Goal: Task Accomplishment & Management: Manage account settings

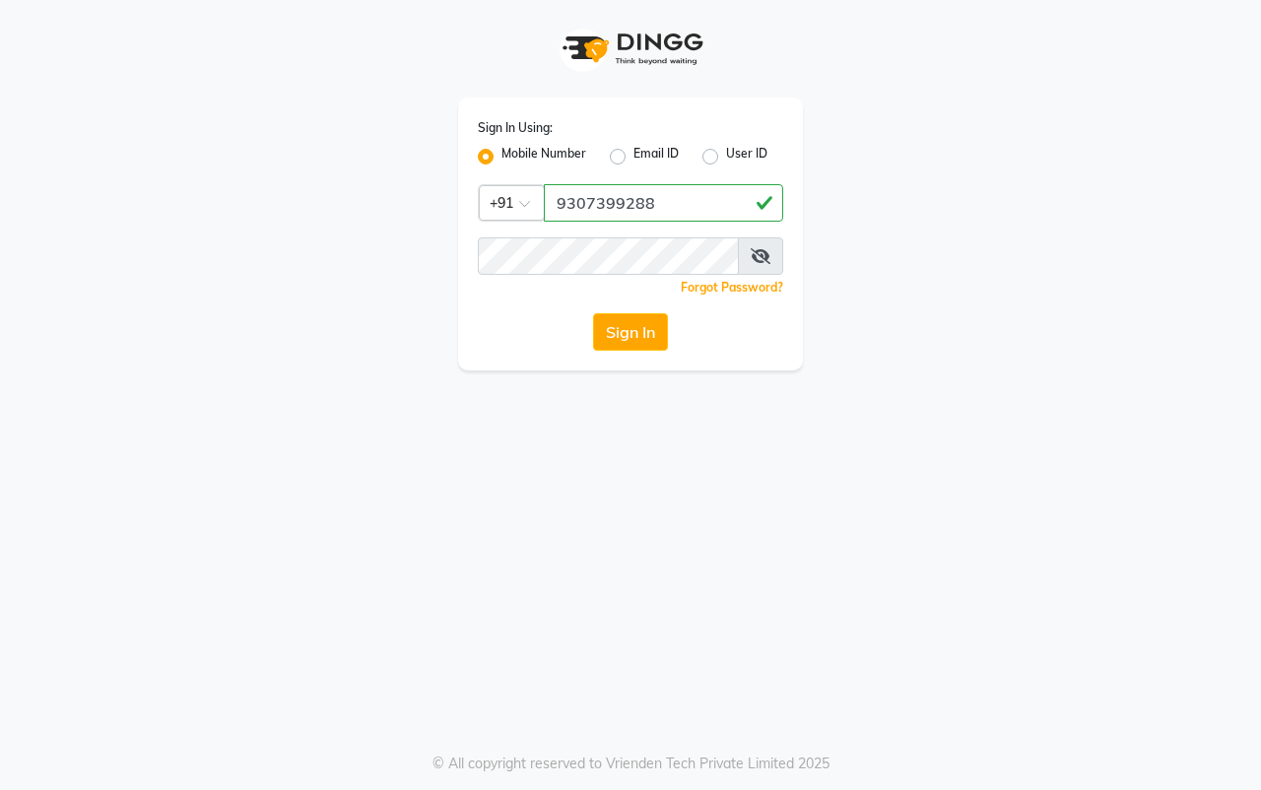
type input "9307399288"
click at [780, 257] on span at bounding box center [760, 255] width 45 height 37
click at [771, 256] on span at bounding box center [760, 255] width 45 height 37
click at [765, 254] on icon at bounding box center [760, 256] width 20 height 16
click at [657, 325] on button "Sign In" at bounding box center [630, 331] width 75 height 37
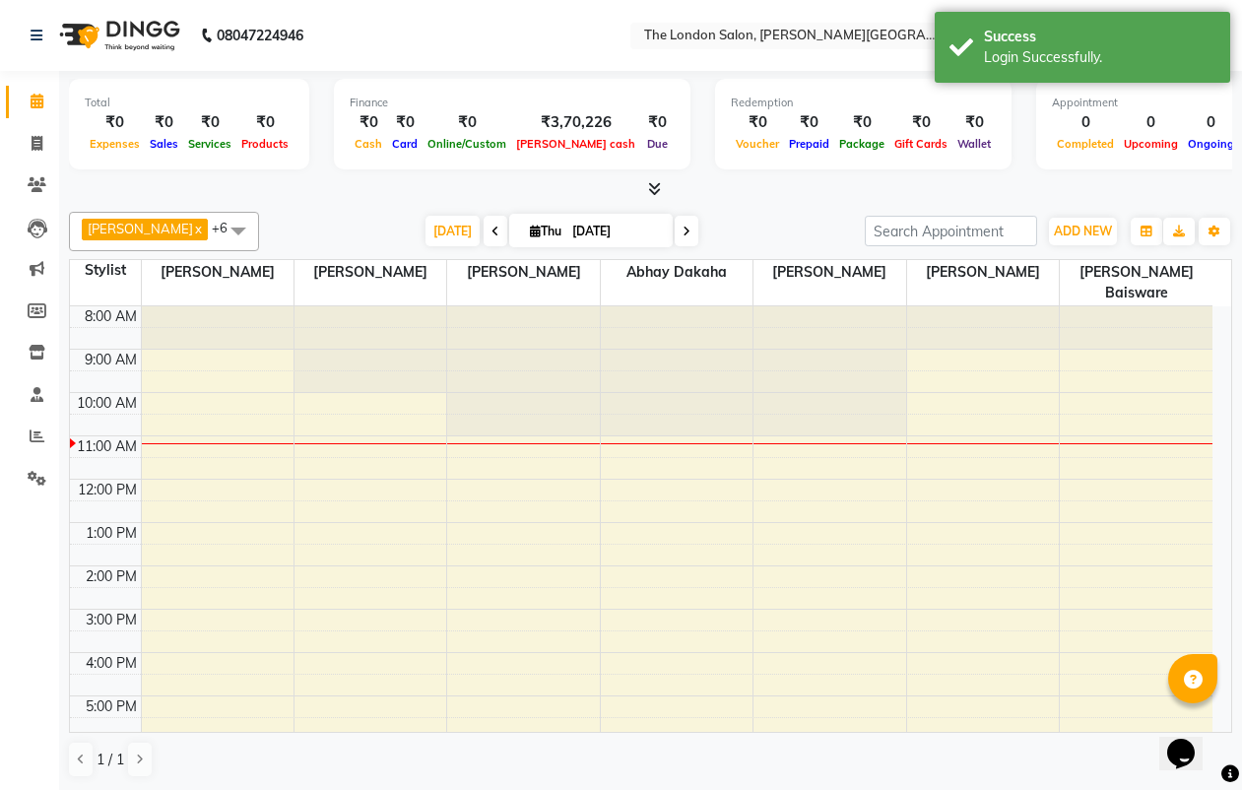
scroll to position [1, 0]
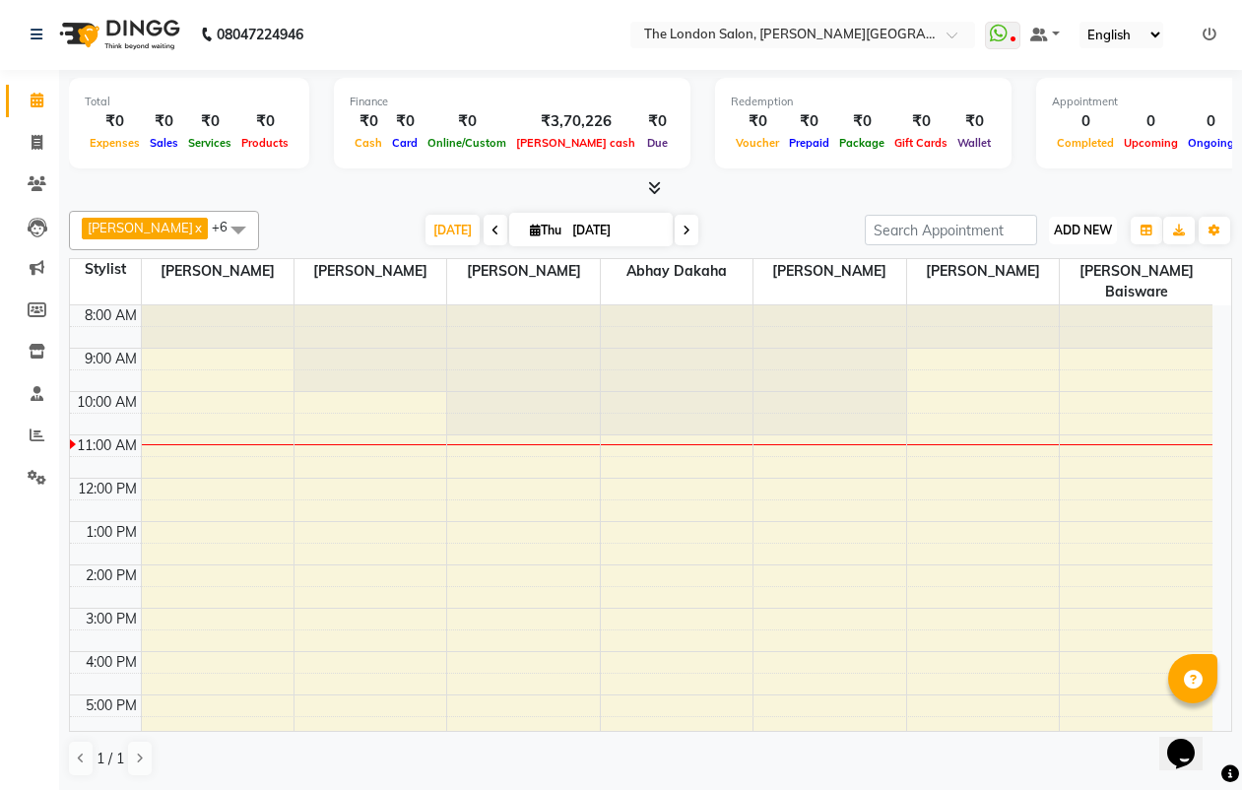
click at [1089, 228] on span "ADD NEW" at bounding box center [1083, 230] width 58 height 15
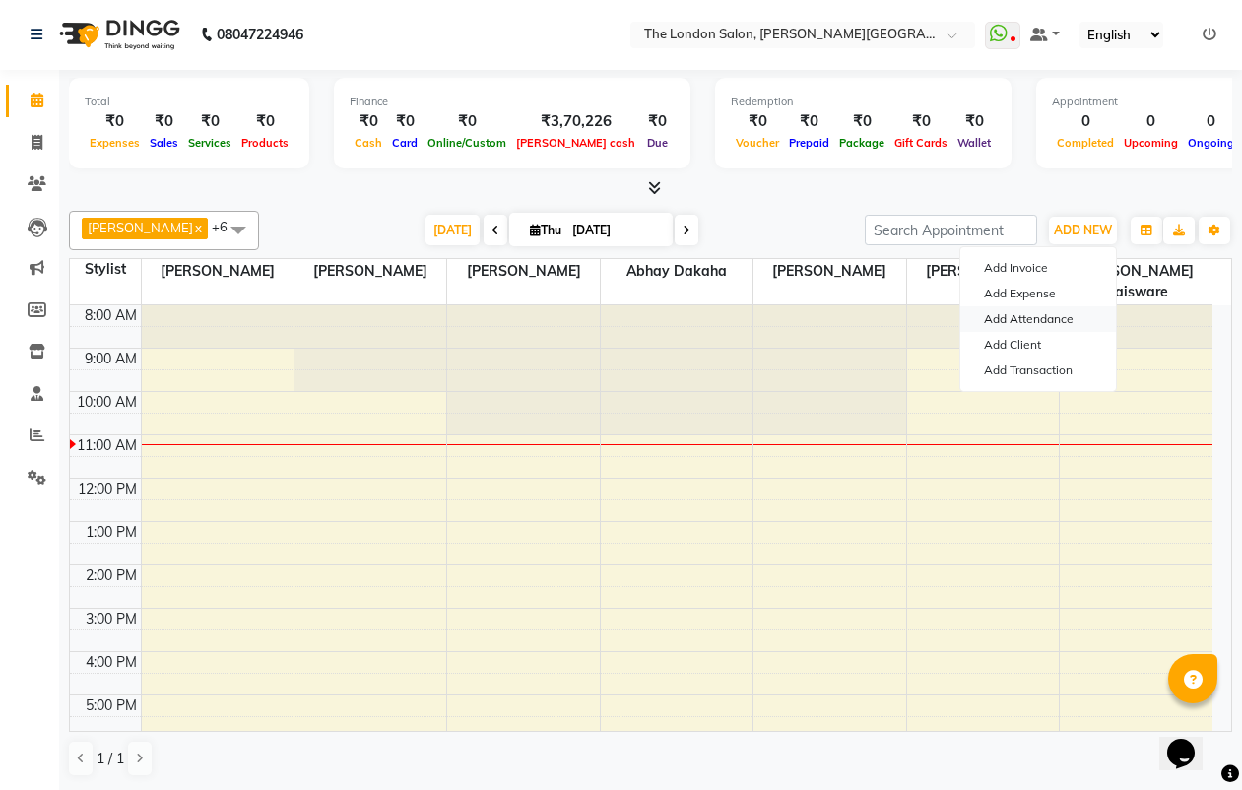
click at [1027, 324] on link "Add Attendance" at bounding box center [1038, 319] width 156 height 26
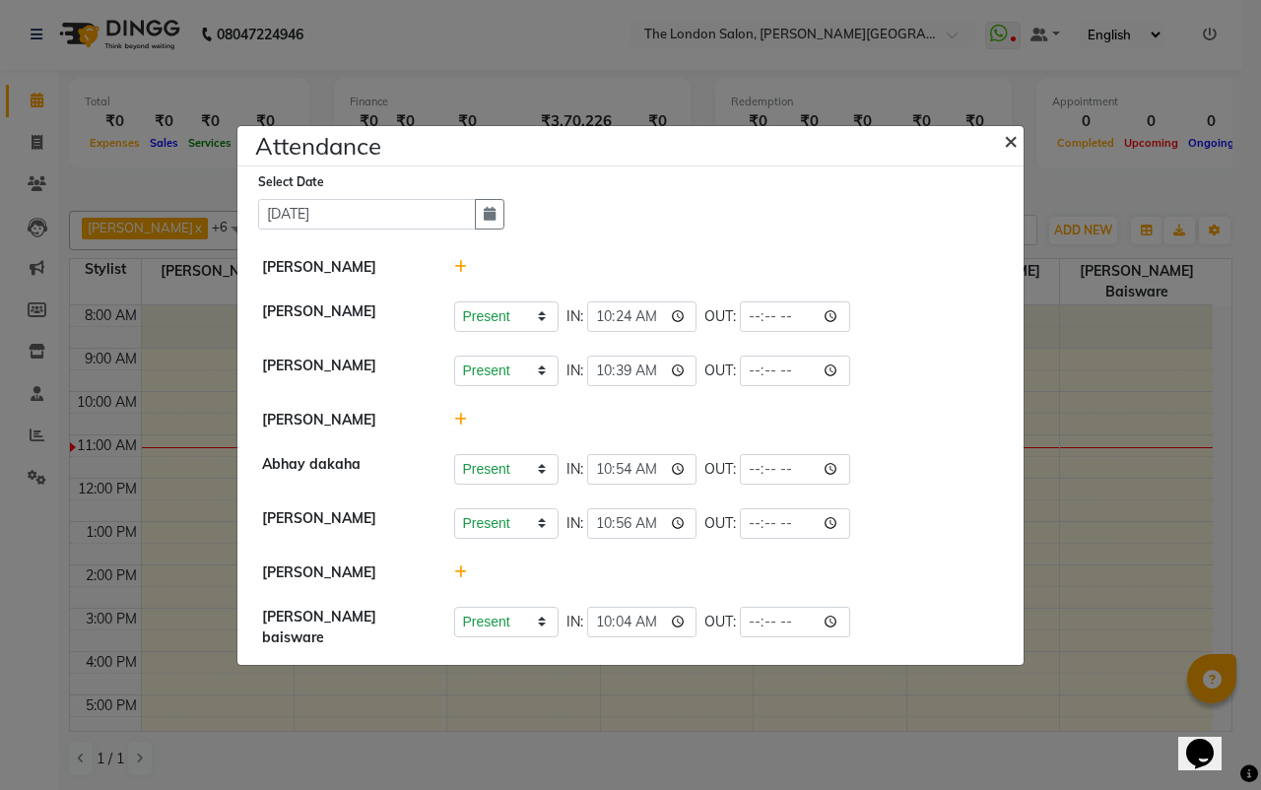
click at [1007, 137] on span "×" at bounding box center [1011, 140] width 14 height 30
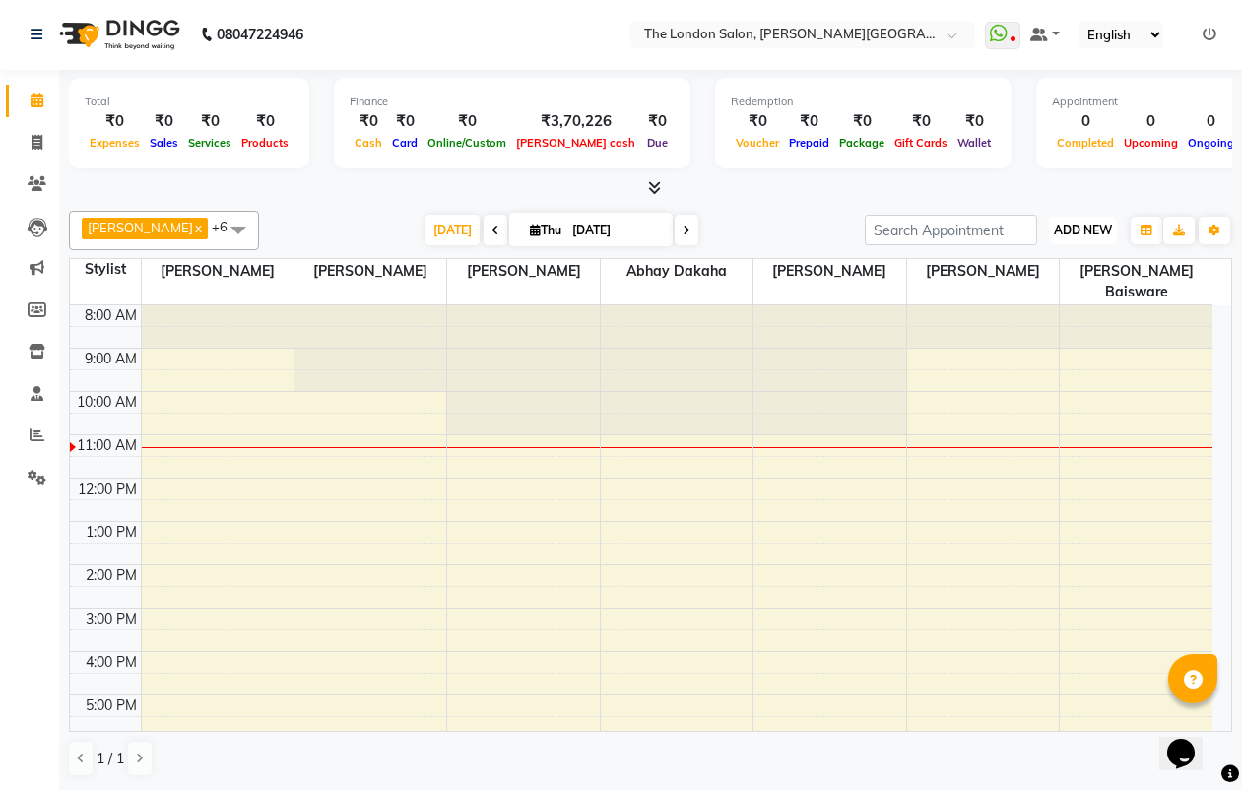
click at [1076, 228] on span "ADD NEW" at bounding box center [1083, 230] width 58 height 15
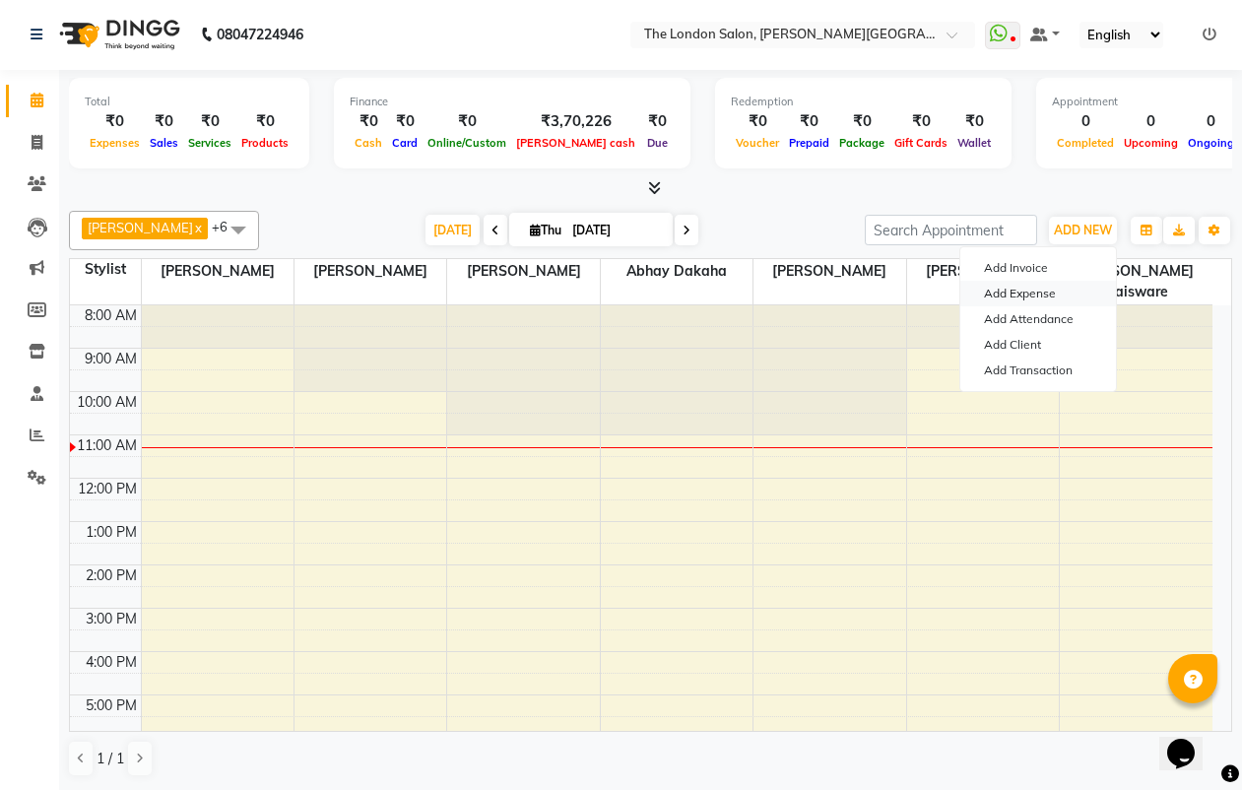
click at [1006, 287] on link "Add Expense" at bounding box center [1038, 294] width 156 height 26
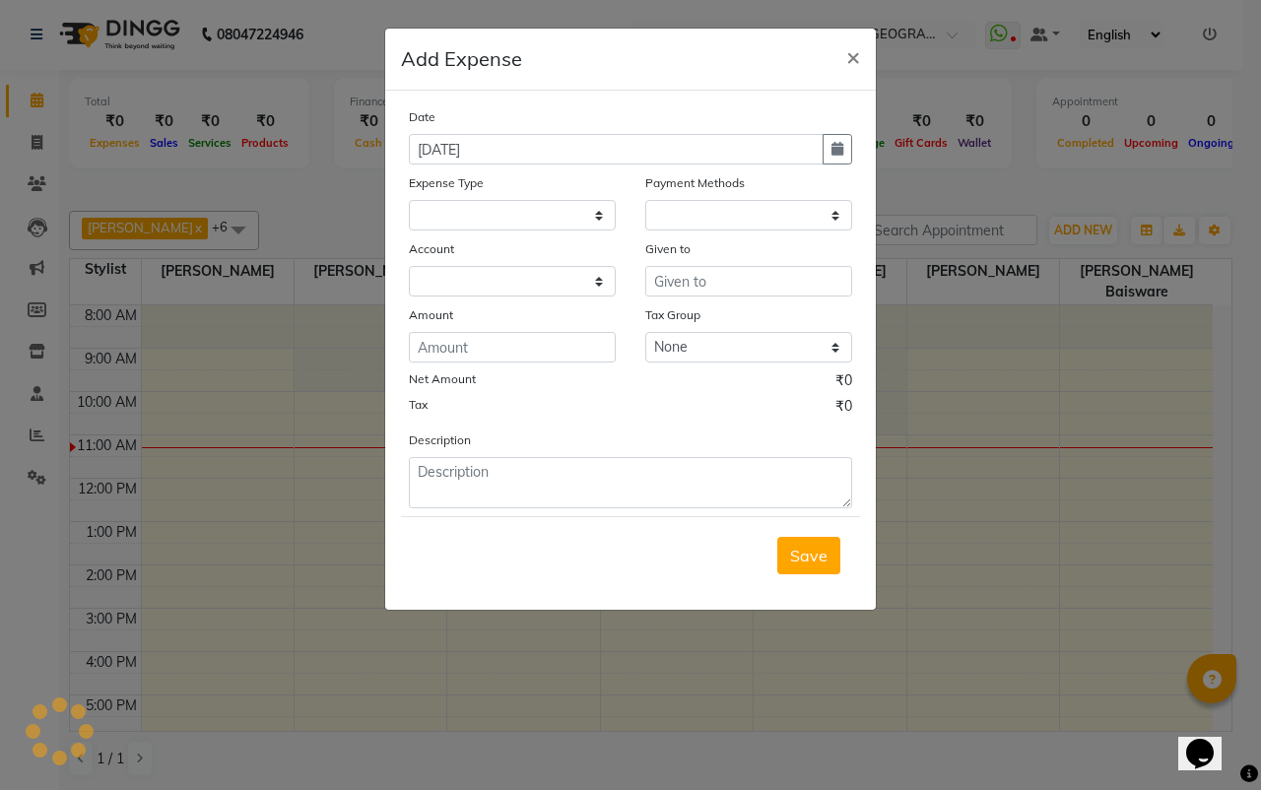
select select
select select "1"
select select "3517"
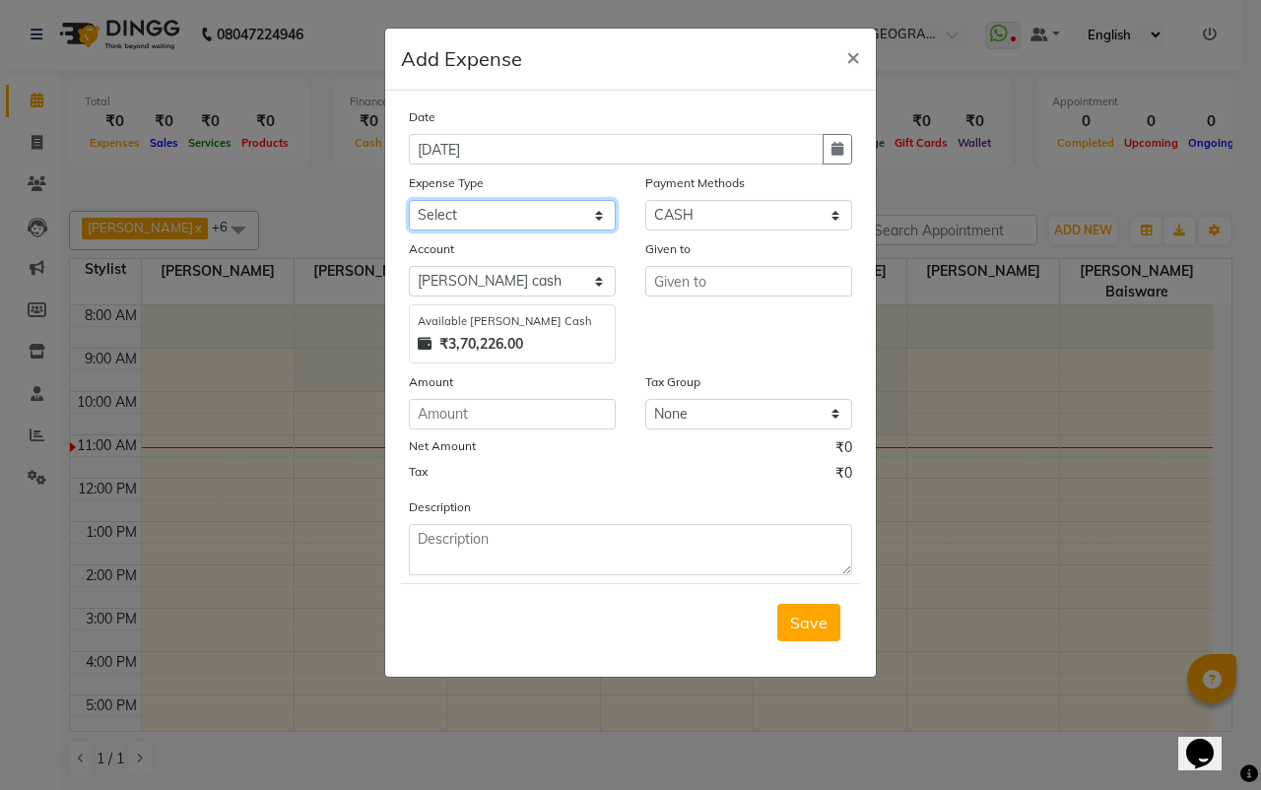
click at [501, 224] on select "Select Advance Salary Bank charges Car maintenance Cash transfer to bank Cash t…" at bounding box center [512, 215] width 207 height 31
select select "7108"
click at [409, 200] on select "Select Advance Salary Bank charges Car maintenance Cash transfer to bank Cash t…" at bounding box center [512, 215] width 207 height 31
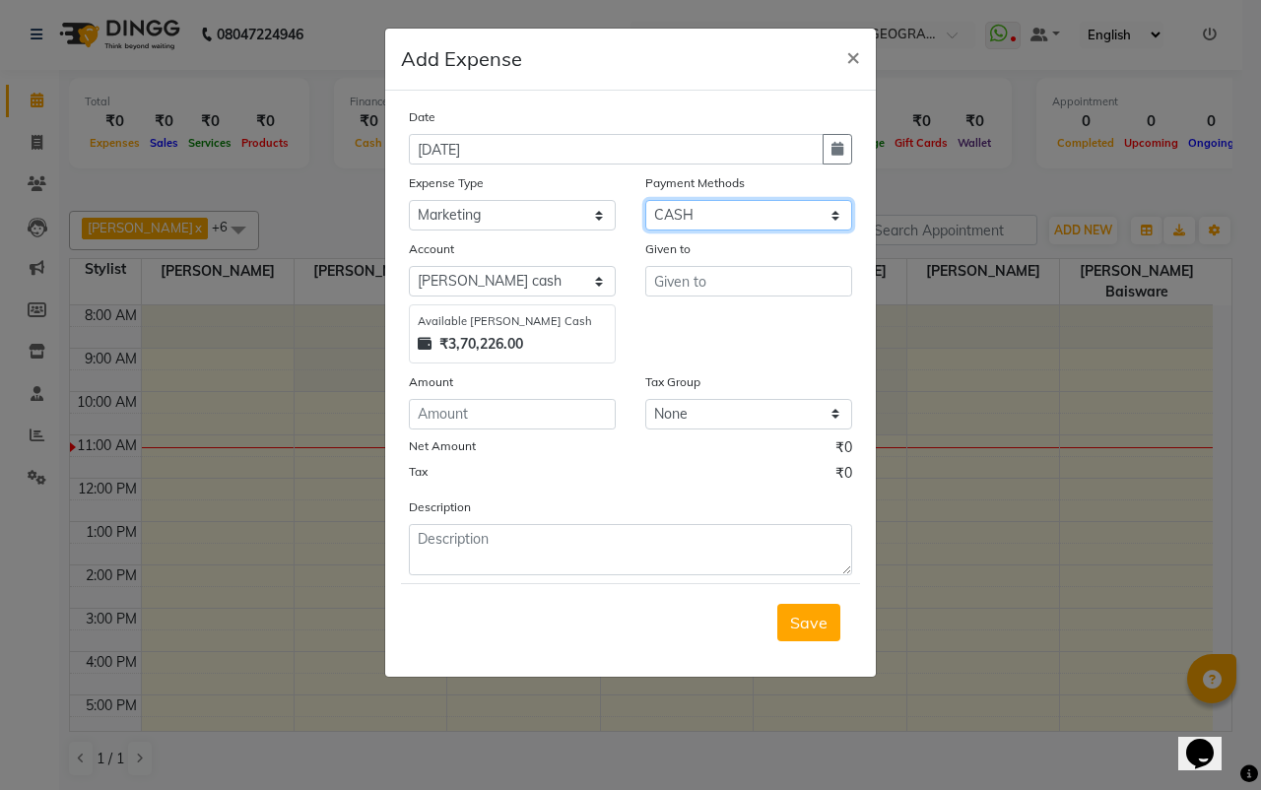
click at [725, 212] on select "Select Other Cards UPI CASH CUSTOM CARD Prepaid" at bounding box center [748, 215] width 207 height 31
select select "8"
click at [645, 200] on select "Select Other Cards UPI CASH CUSTOM CARD Prepaid" at bounding box center [748, 215] width 207 height 31
select select "3518"
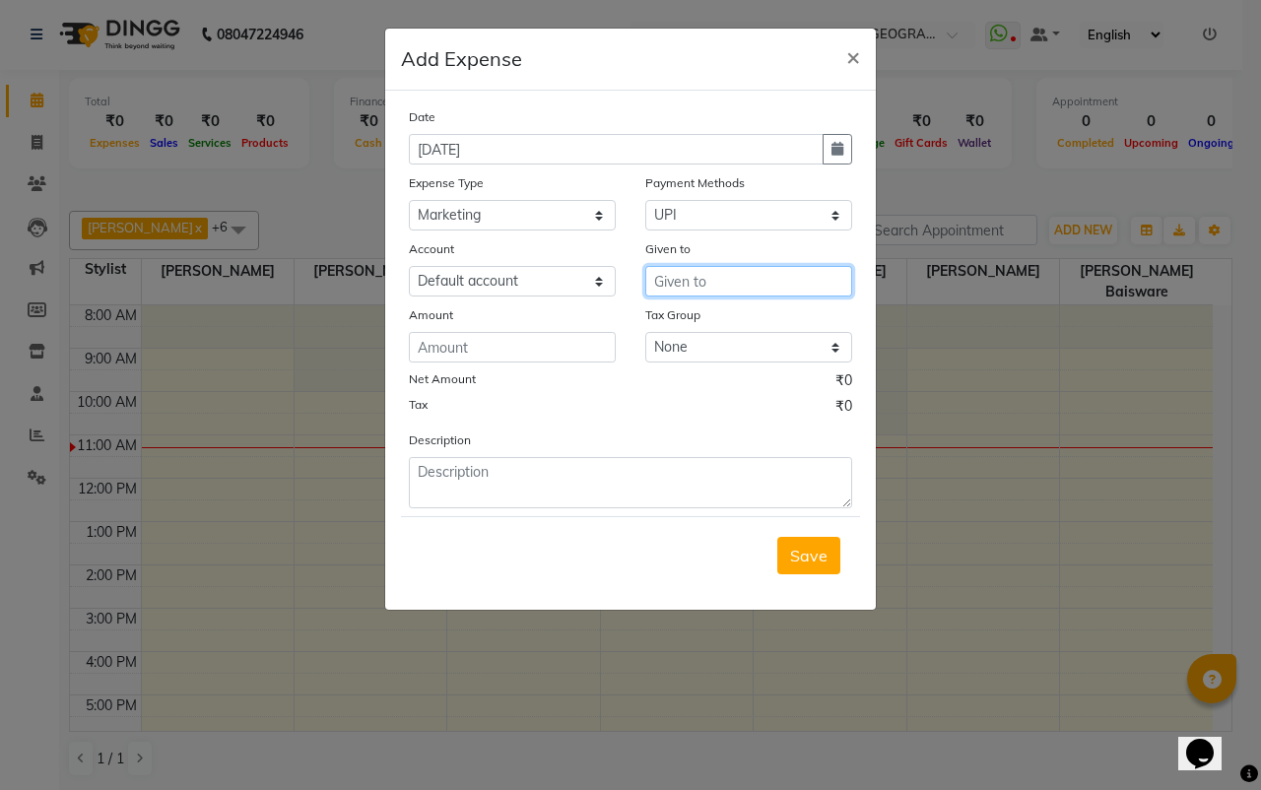
click at [712, 287] on input "text" at bounding box center [748, 281] width 207 height 31
type input "tejas sir"
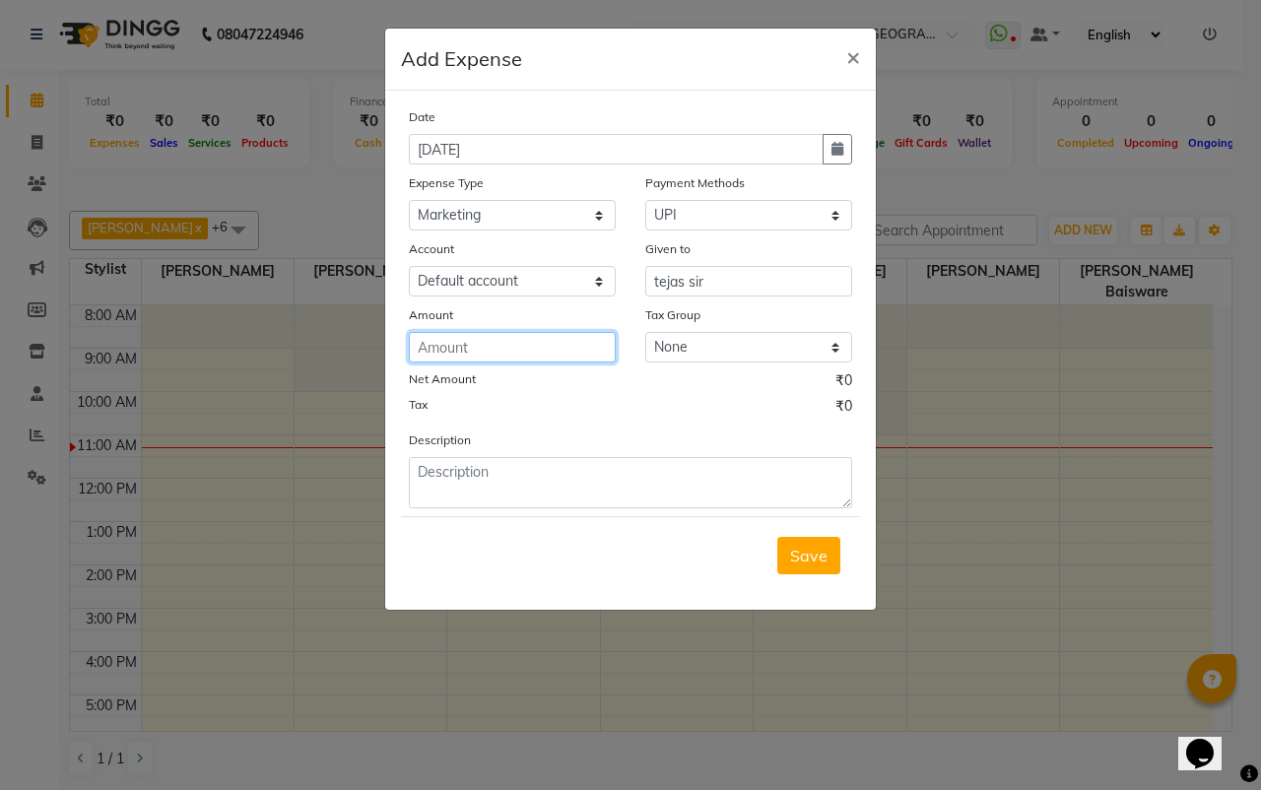
click at [510, 351] on input "number" at bounding box center [512, 347] width 207 height 31
type input "2000"
click at [526, 508] on form "Date 04-09-2025 Expense Type Select Advance Salary Bank charges Car maintenance…" at bounding box center [630, 349] width 459 height 487
drag, startPoint x: 526, startPoint y: 508, endPoint x: 532, endPoint y: 490, distance: 18.7
click at [532, 490] on form "Date 04-09-2025 Expense Type Select Advance Salary Bank charges Car maintenance…" at bounding box center [630, 349] width 459 height 487
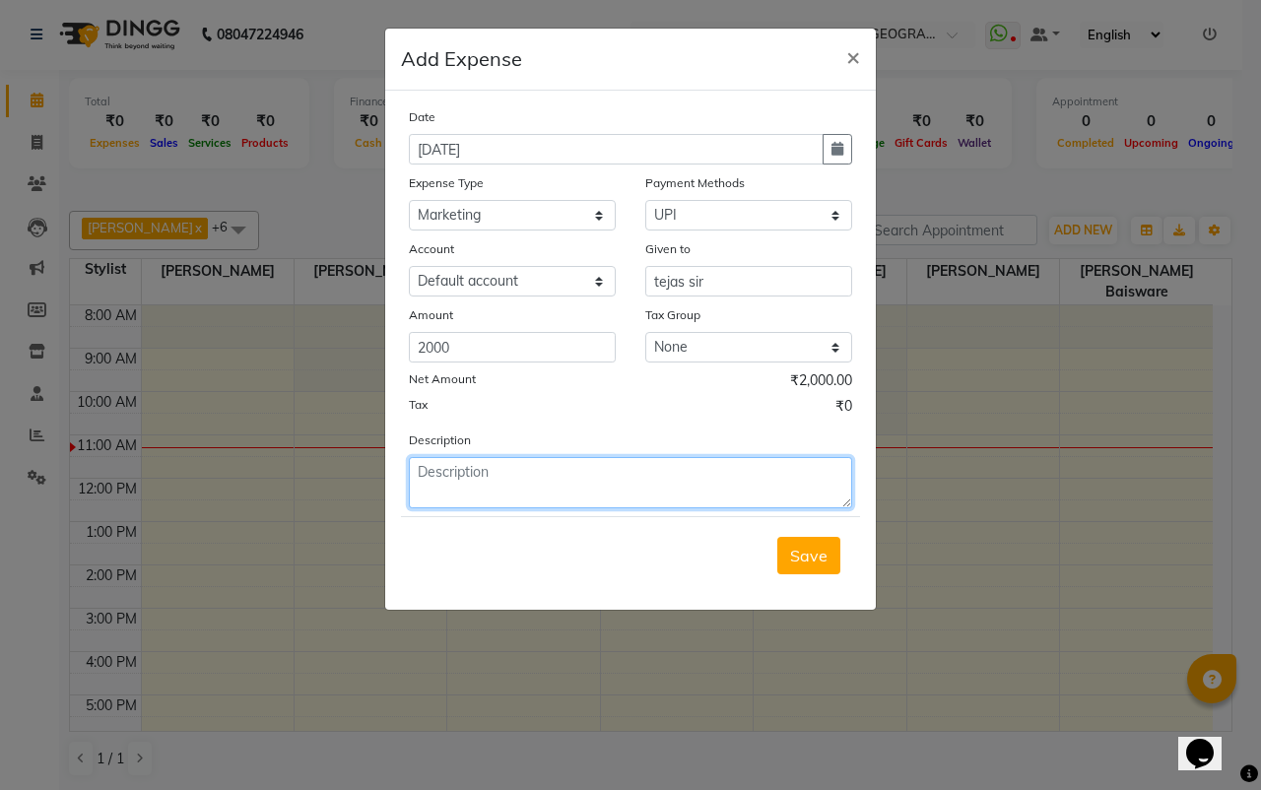
click at [532, 490] on textarea at bounding box center [630, 482] width 443 height 51
type textarea "2000 rs given to tejas sir for a online marketing"
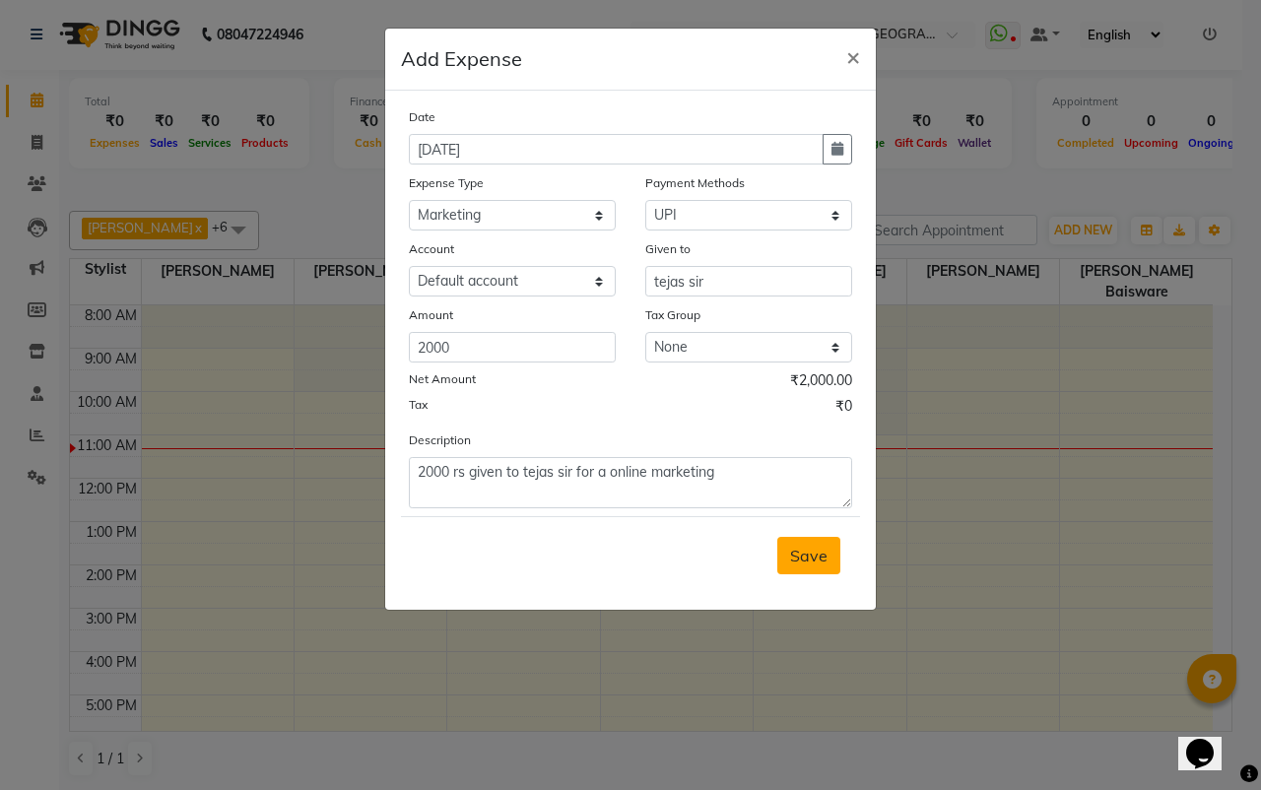
click at [805, 548] on span "Save" at bounding box center [808, 556] width 37 height 20
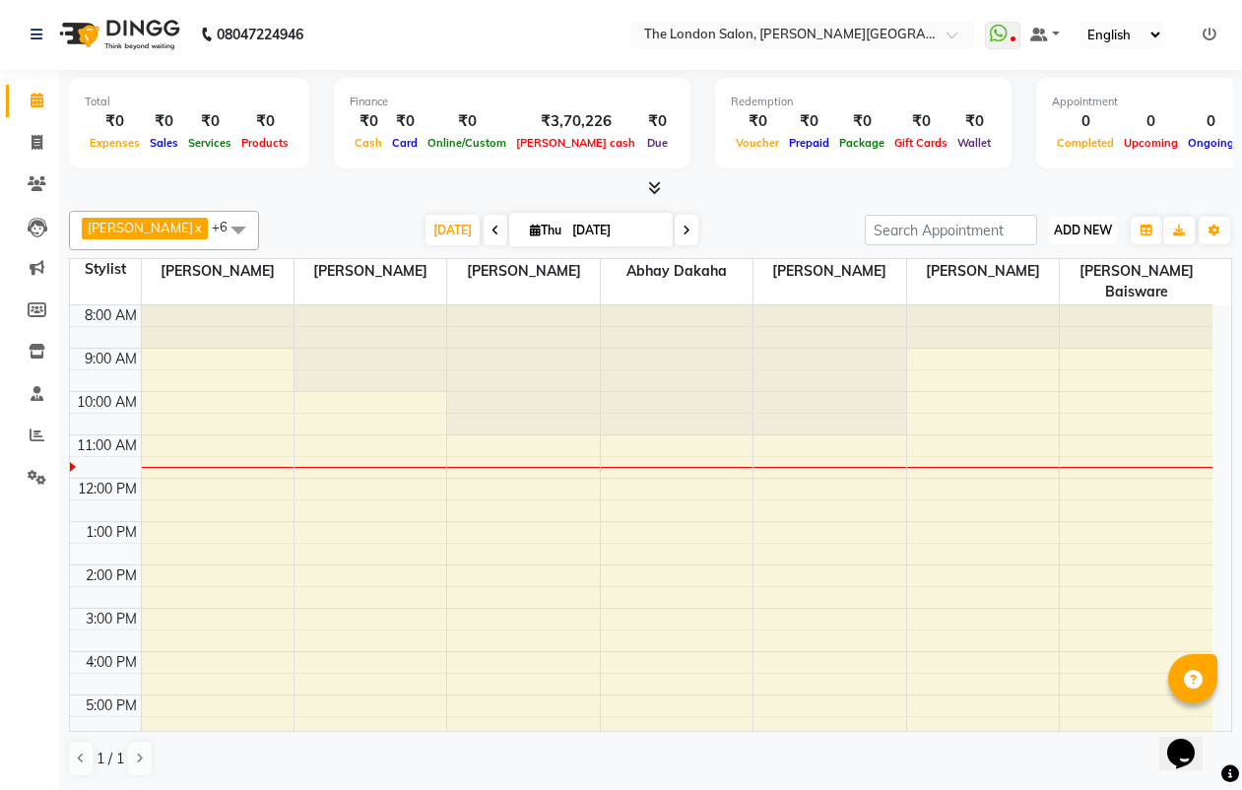
click at [1075, 235] on span "ADD NEW" at bounding box center [1083, 230] width 58 height 15
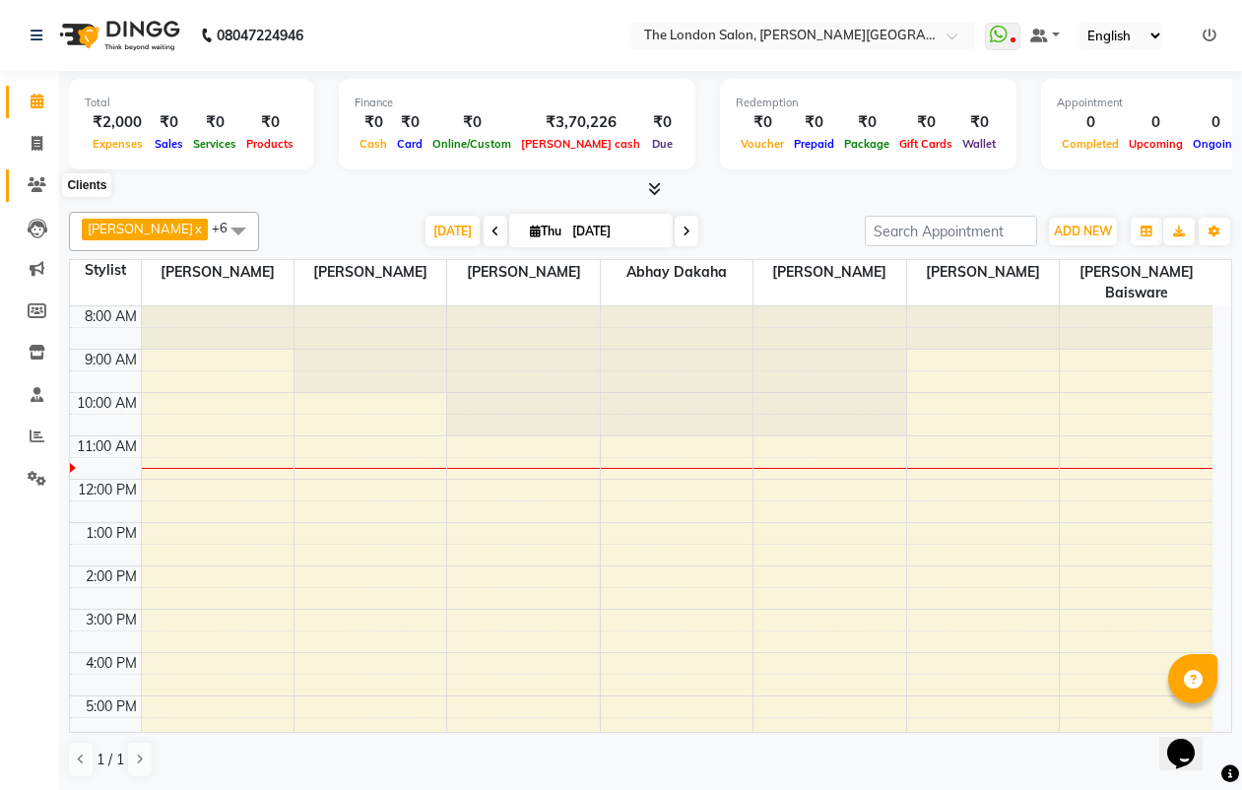
click at [30, 181] on icon at bounding box center [37, 184] width 19 height 15
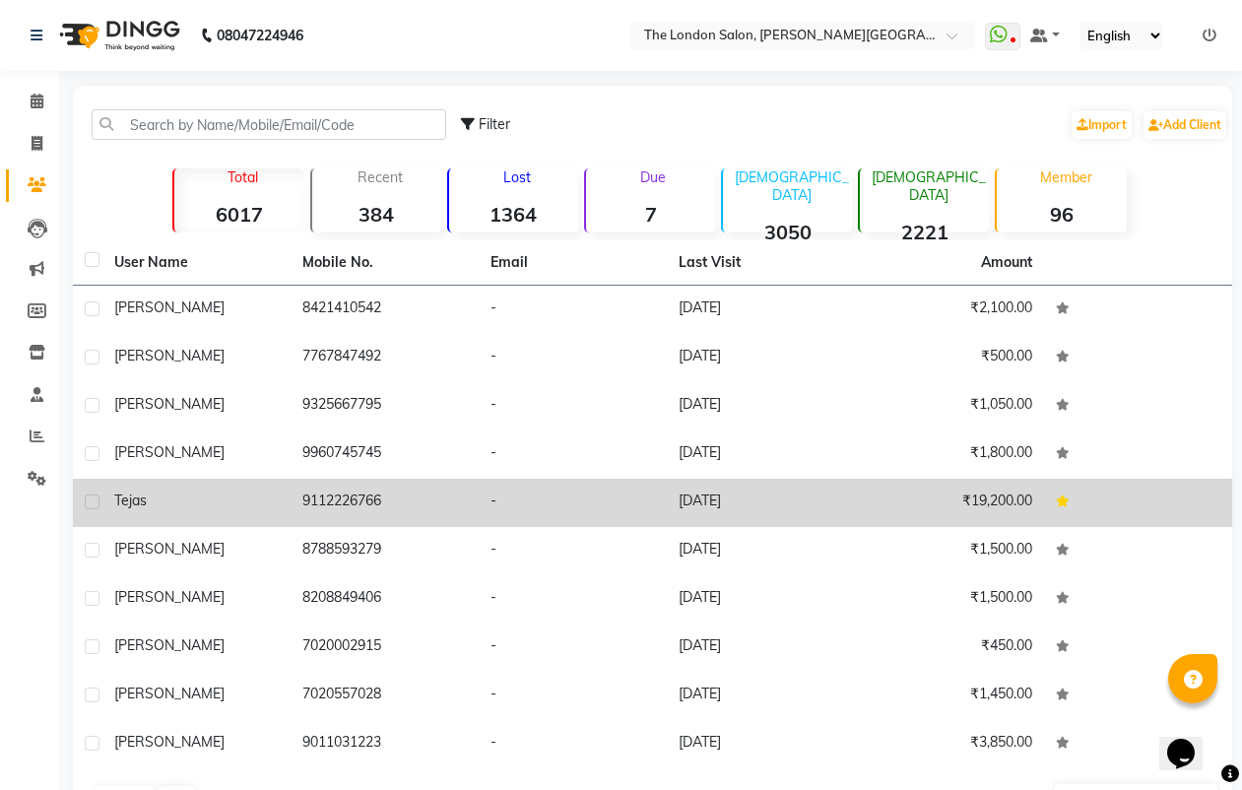
scroll to position [63, 0]
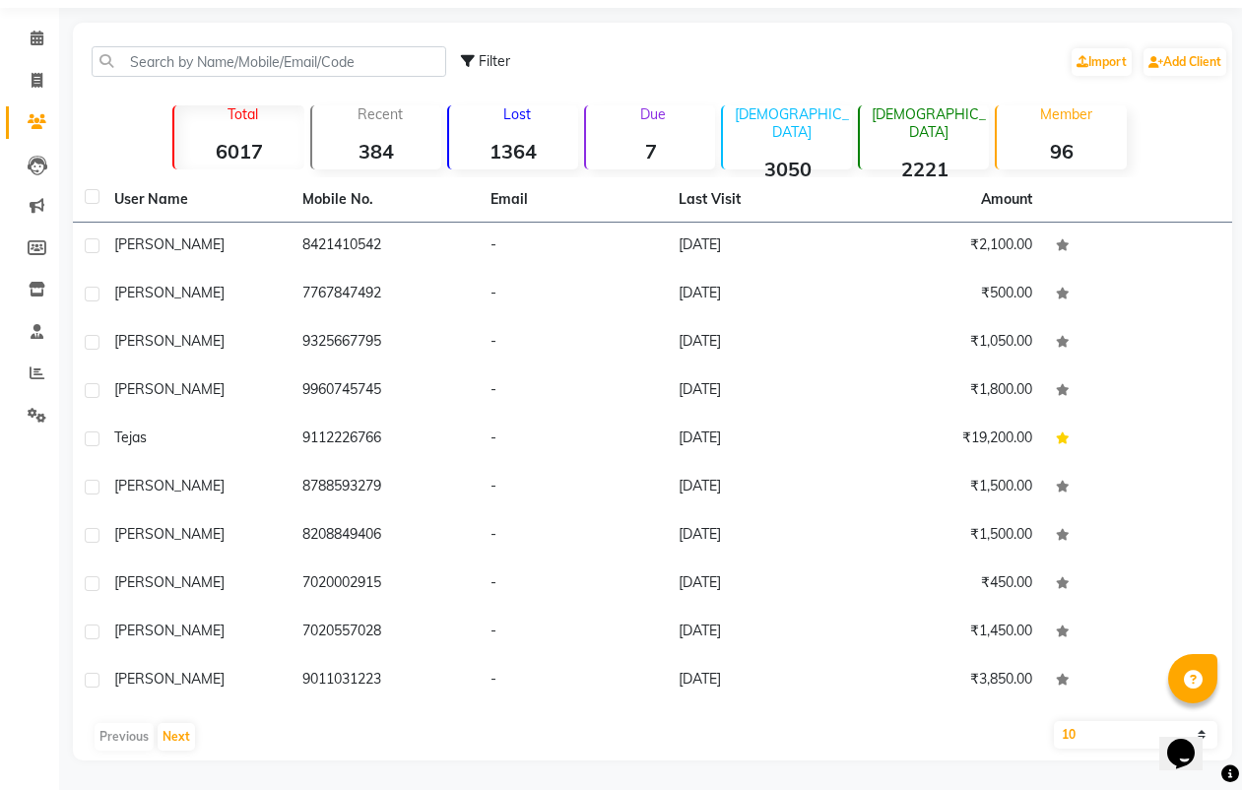
click at [1077, 740] on select "10 50 100" at bounding box center [1135, 735] width 163 height 28
select select "100"
click at [1054, 721] on select "10 50 100" at bounding box center [1135, 735] width 163 height 28
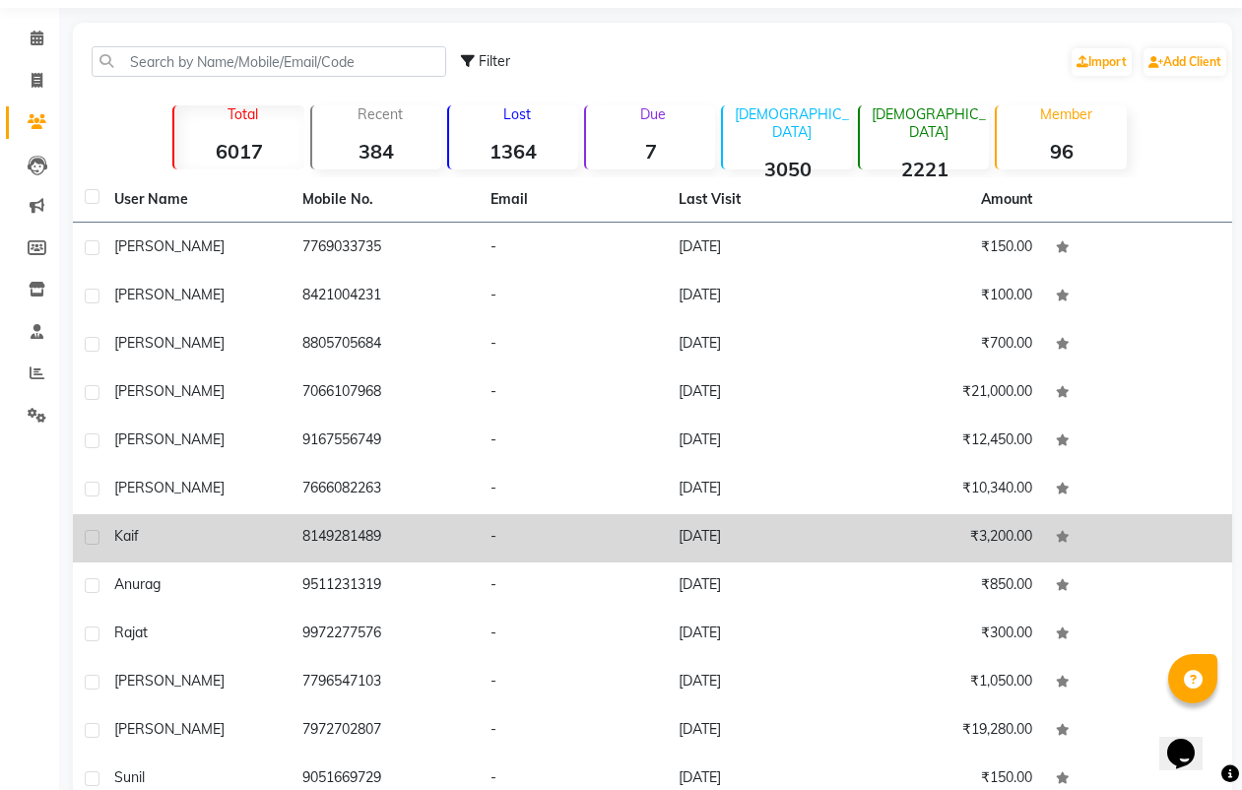
scroll to position [3816, 0]
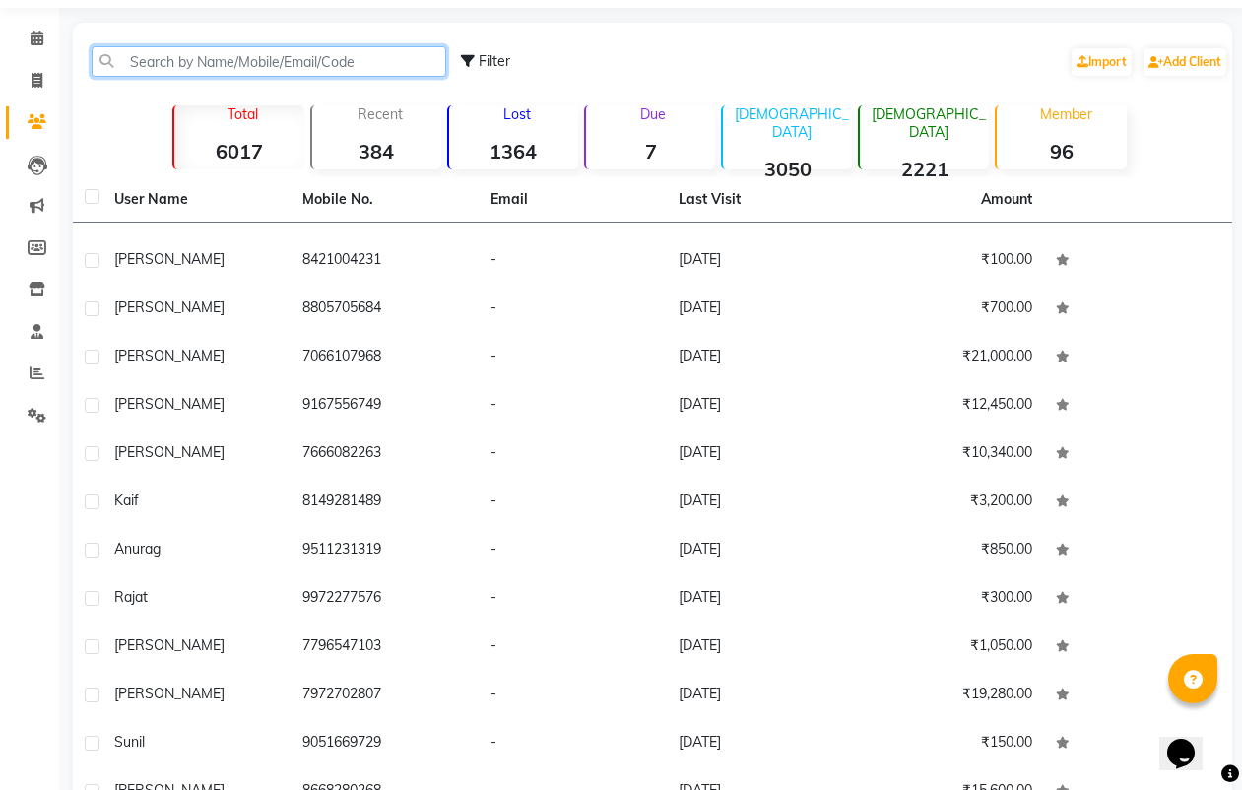
click at [247, 61] on input "text" at bounding box center [269, 61] width 355 height 31
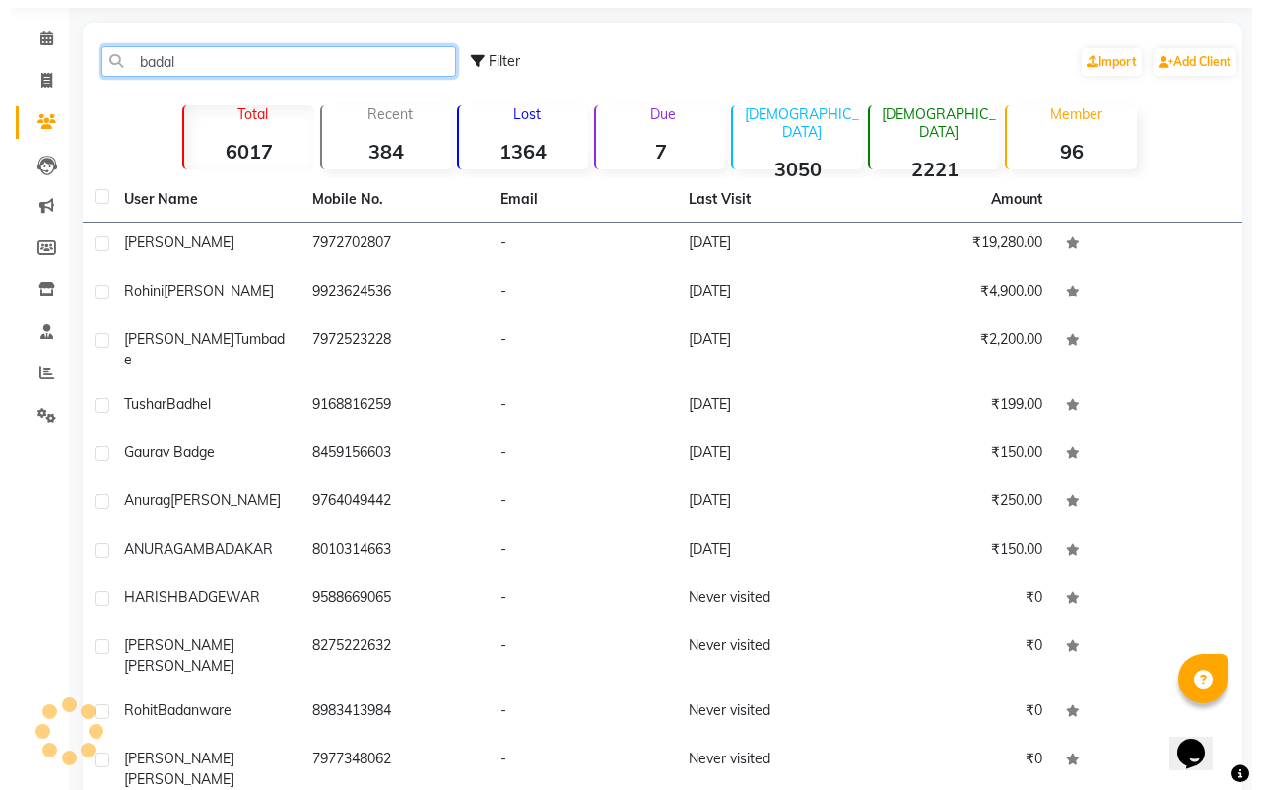
scroll to position [0, 0]
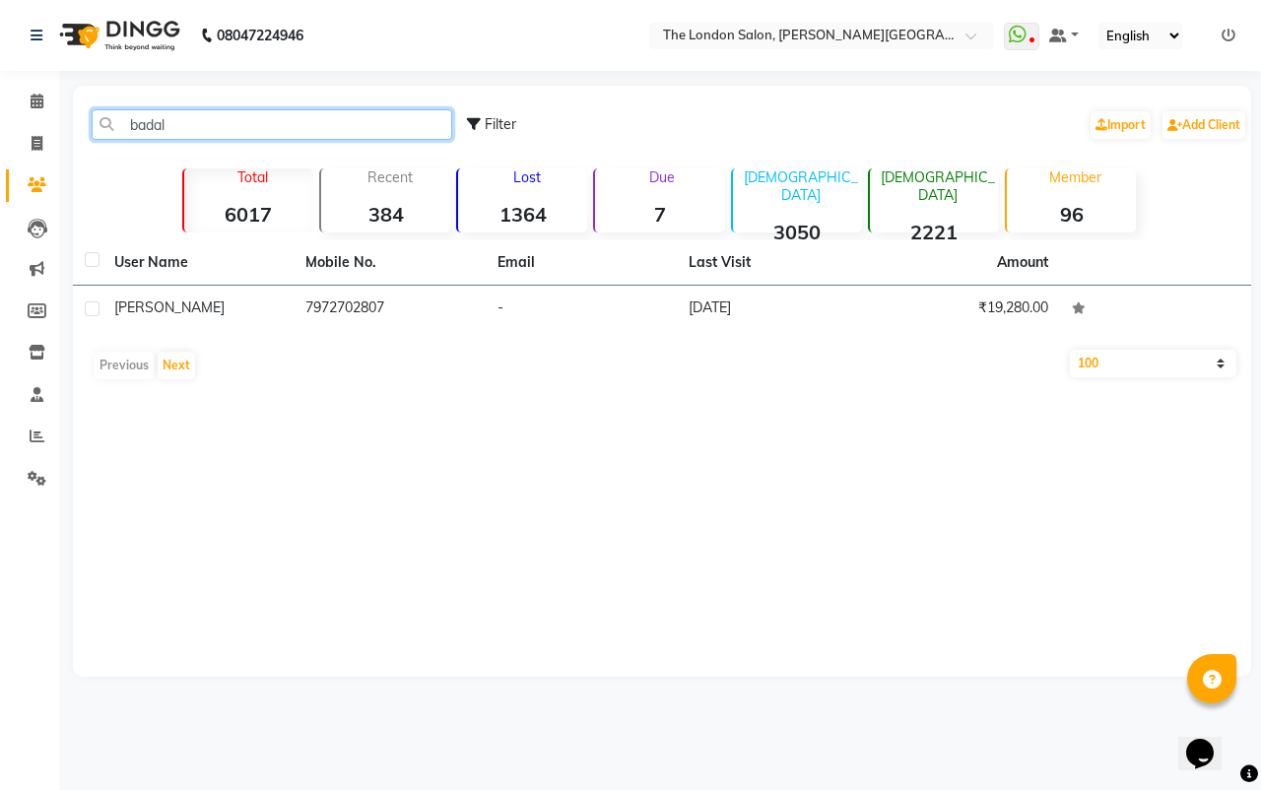
type input "badal"
click at [577, 335] on div "User Name Mobile No. Email Last Visit Amount badal dhote 7972702807 - 19-08-202…" at bounding box center [662, 314] width 1178 height 149
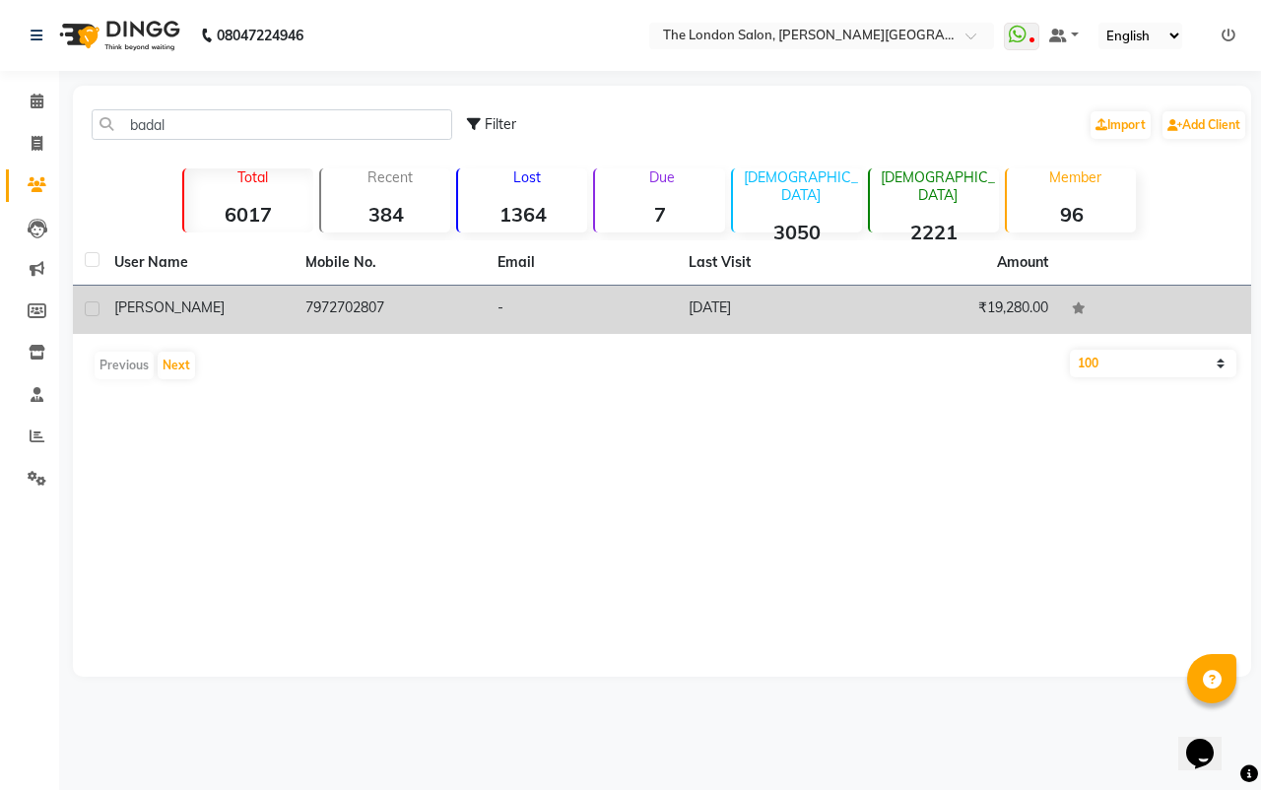
click at [578, 327] on td "-" at bounding box center [581, 310] width 191 height 48
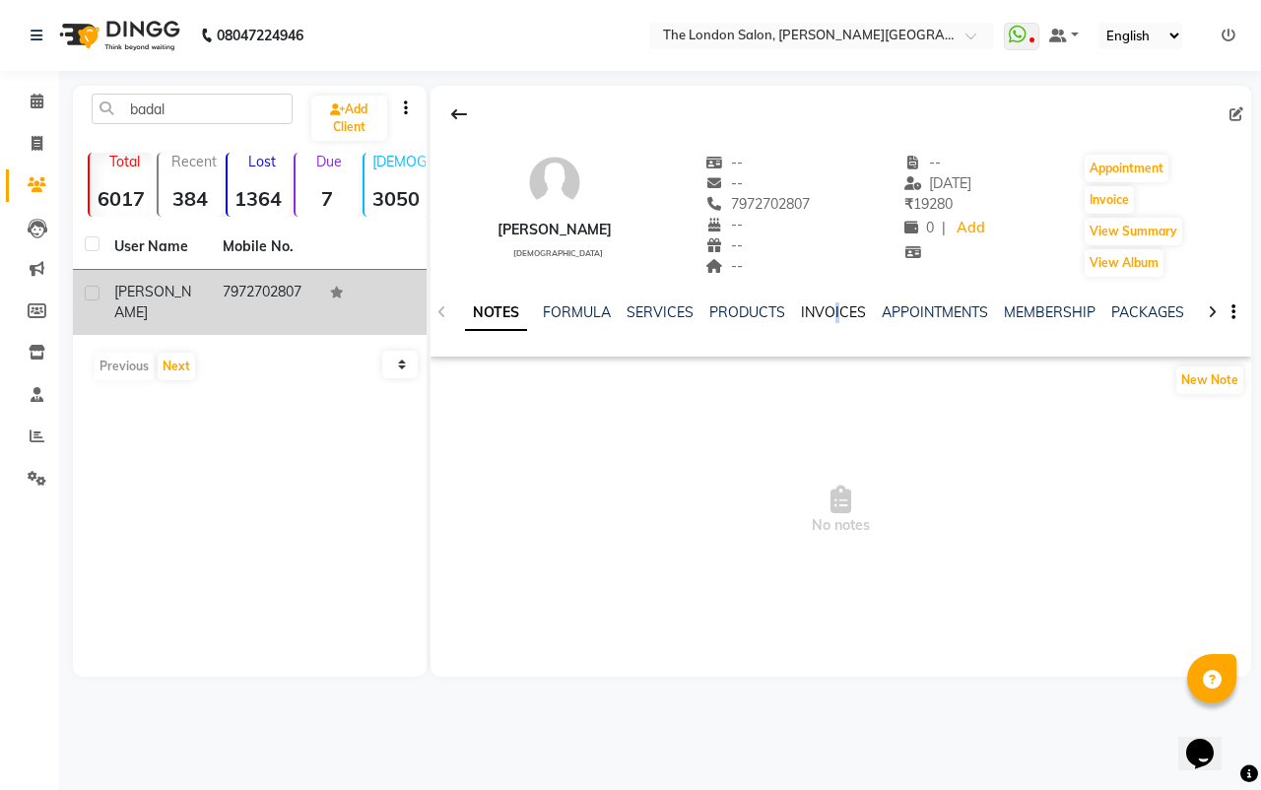
click at [834, 319] on div "INVOICES" at bounding box center [833, 312] width 65 height 21
click at [830, 319] on link "INVOICES" at bounding box center [833, 312] width 65 height 18
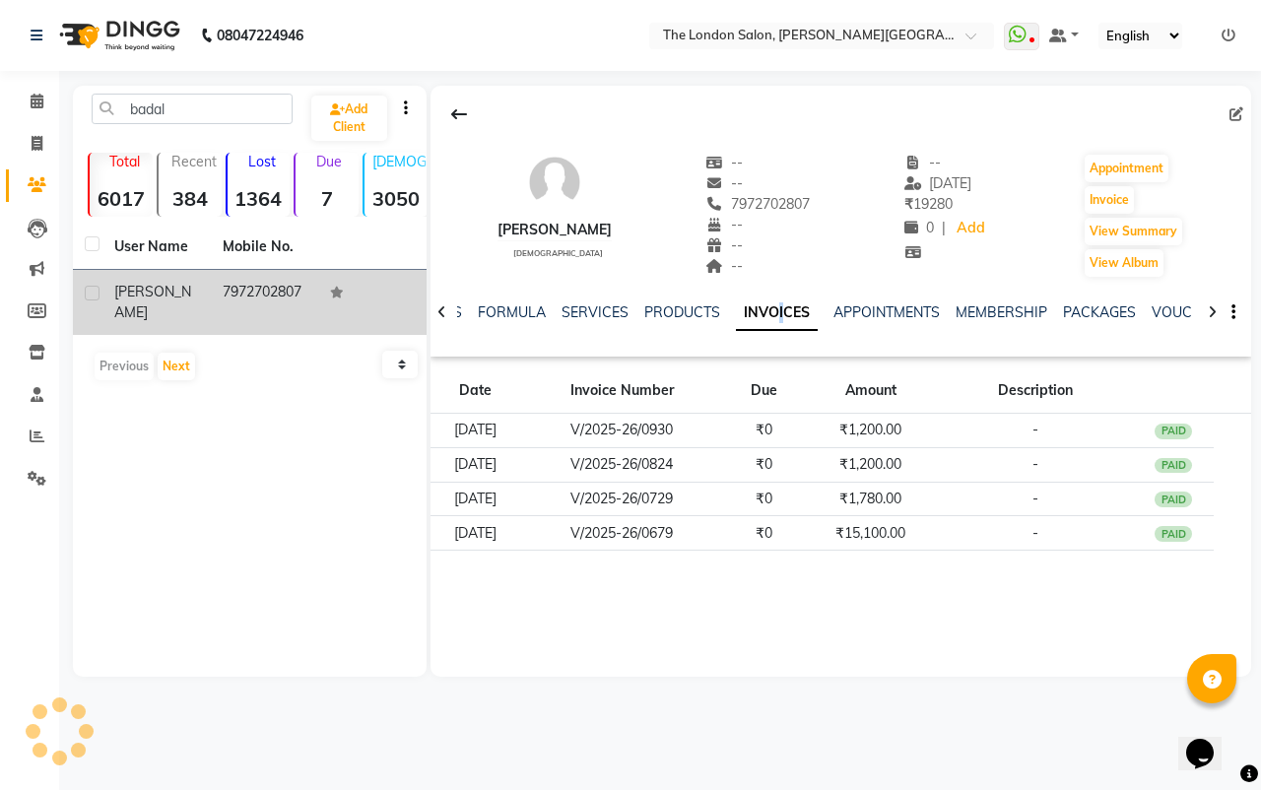
click at [817, 316] on link "INVOICES" at bounding box center [777, 312] width 82 height 35
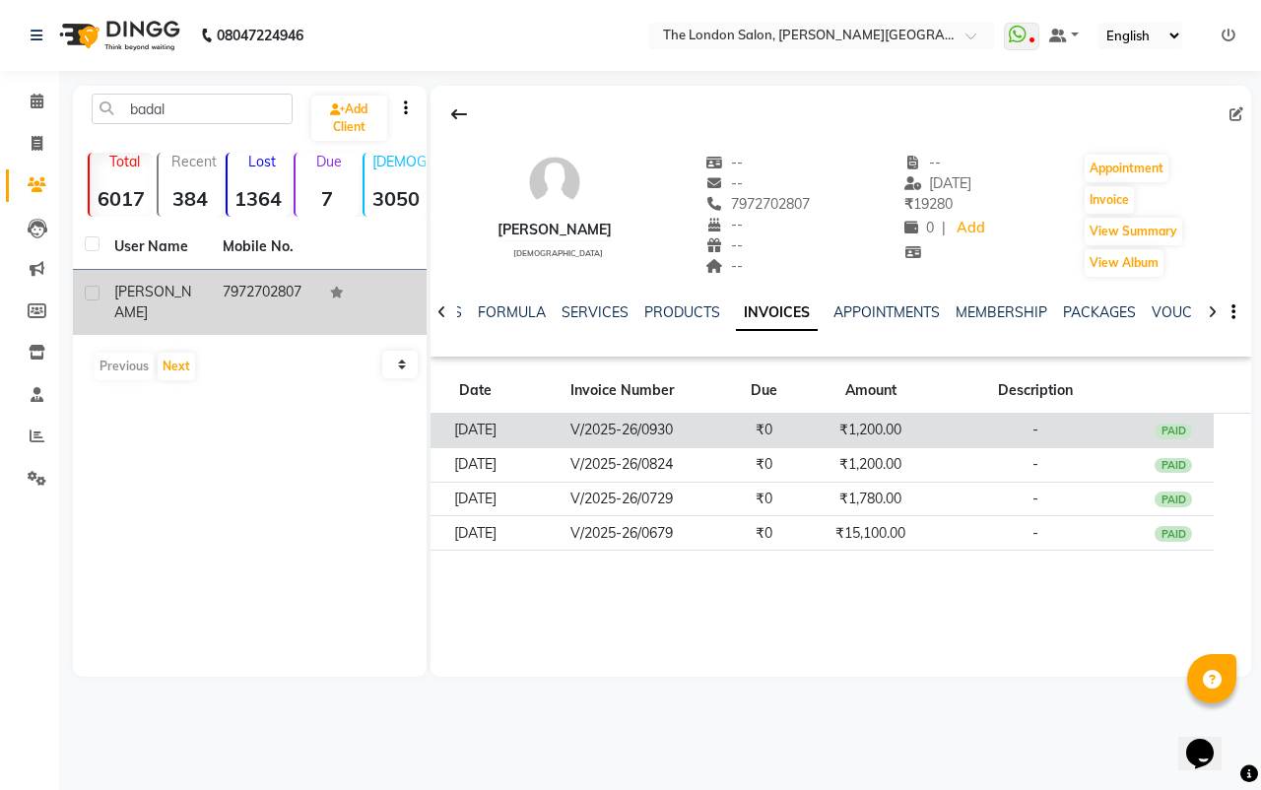
click at [699, 429] on td "V/2025-26/0930" at bounding box center [622, 431] width 204 height 34
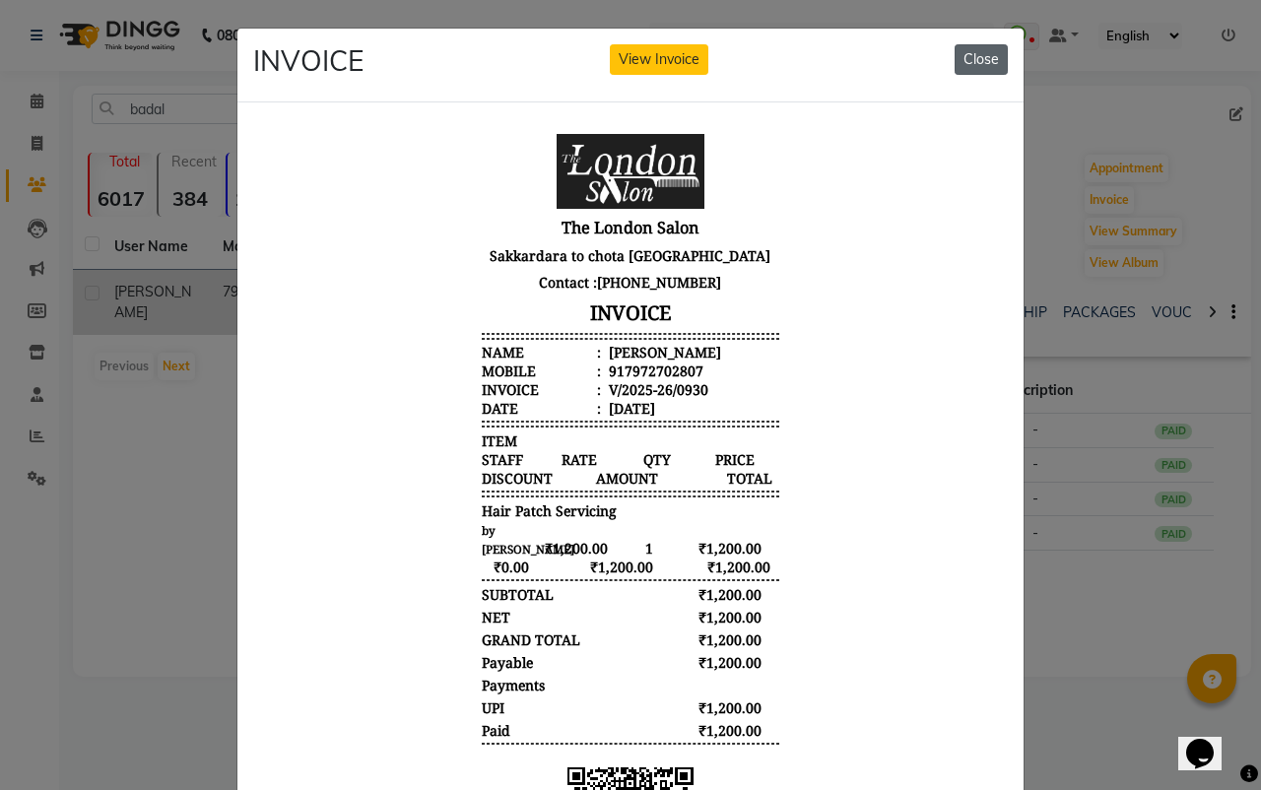
click at [989, 45] on button "Close" at bounding box center [980, 59] width 53 height 31
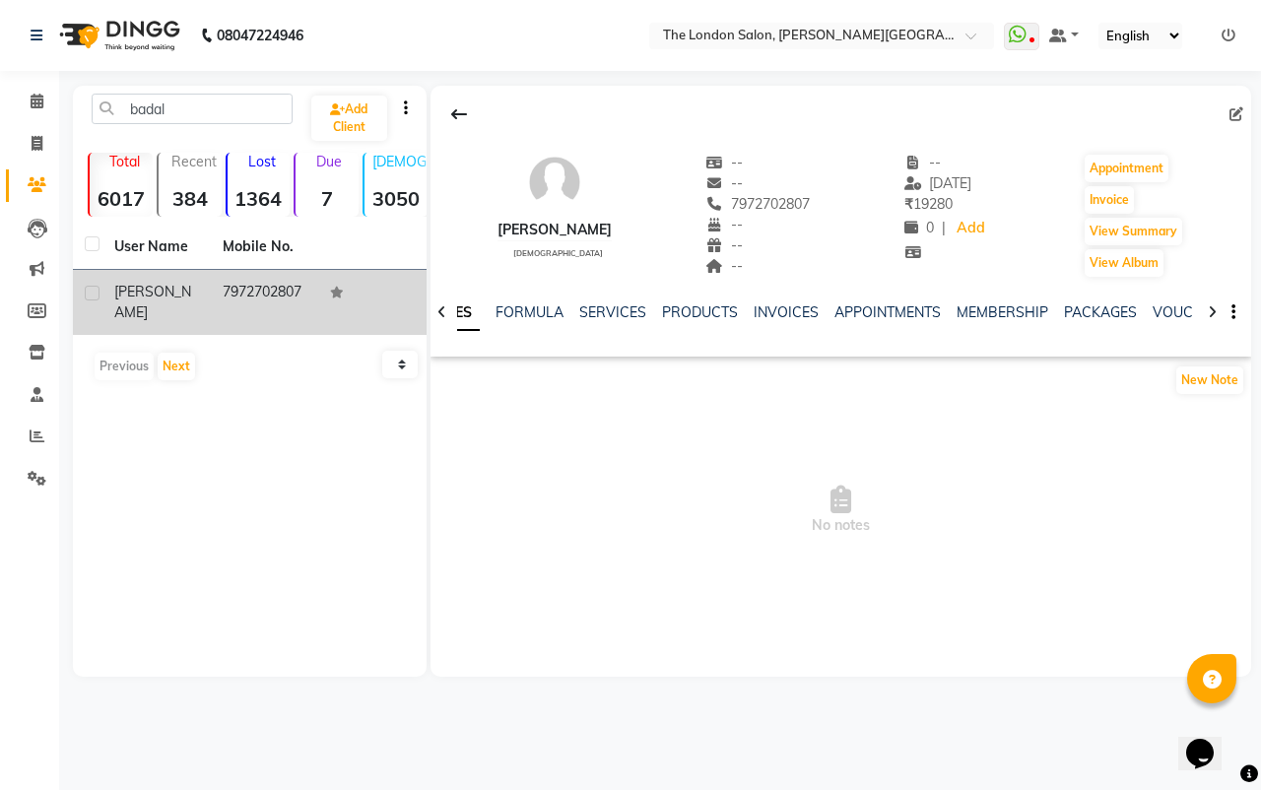
click at [360, 508] on div "badal Add Client Total 6017 Recent 384 Lost 1364 Due 7 Male 3050 Female 2221 Me…" at bounding box center [250, 381] width 354 height 591
click at [439, 127] on button at bounding box center [458, 114] width 41 height 37
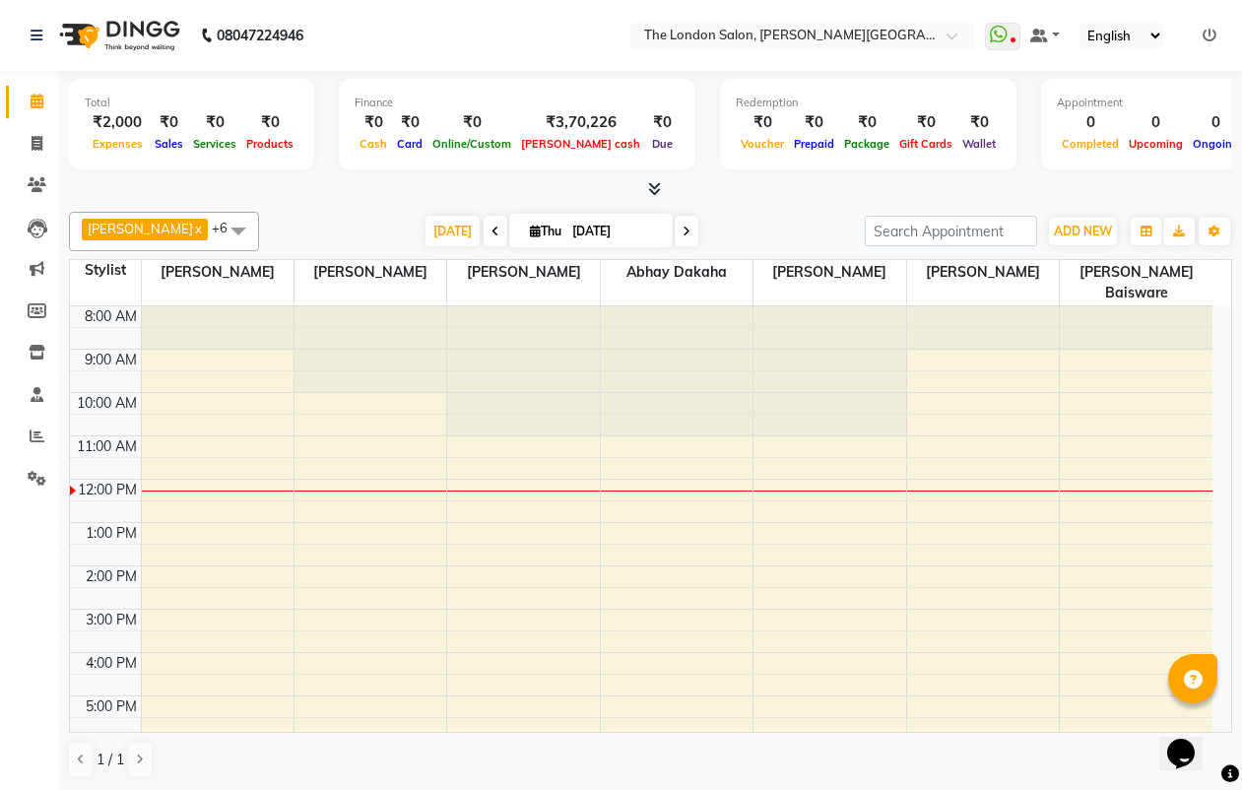
drag, startPoint x: 149, startPoint y: 339, endPoint x: 111, endPoint y: 386, distance: 60.3
